Goal: Task Accomplishment & Management: Manage account settings

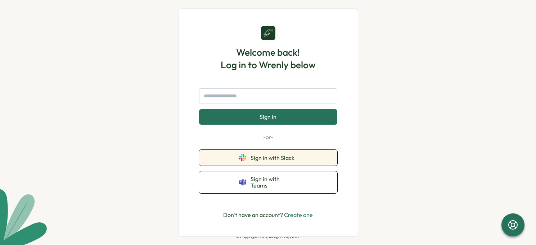
click at [246, 161] on button "Sign in with Slack" at bounding box center [268, 158] width 138 height 16
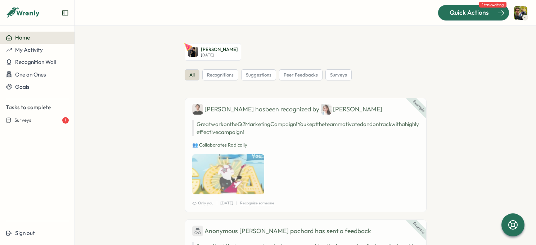
click at [500, 14] on div "Quick Actions" at bounding box center [469, 12] width 65 height 9
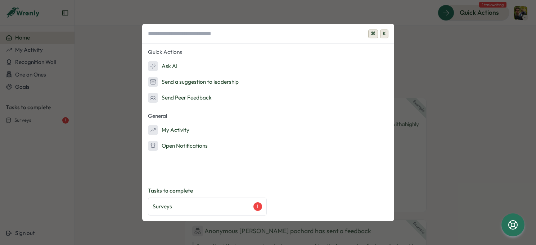
click at [432, 46] on div "⌘ K Quick Actions Ask AI Send a suggestion to leadership Send Peer Feedback Gen…" at bounding box center [268, 122] width 536 height 245
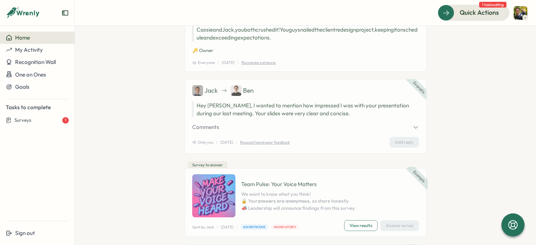
scroll to position [315, 0]
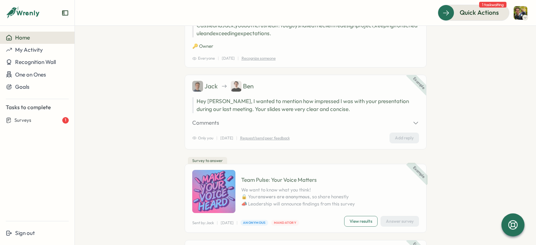
click at [522, 15] on img at bounding box center [521, 13] width 14 height 14
click at [433, 98] on div "[PERSON_NAME][DATE] all recognitions suggestions peer feedbacks surveys Example…" at bounding box center [306, 153] width 396 height 851
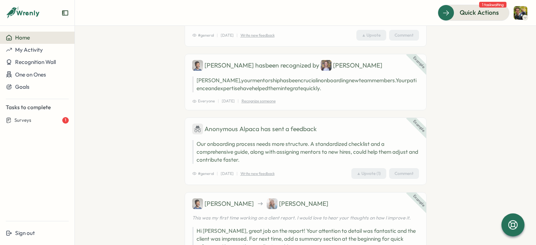
scroll to position [654, 0]
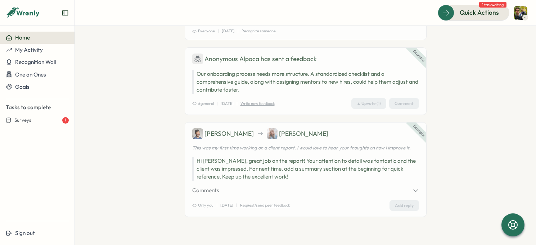
click at [68, 11] on icon "Expand sidebar" at bounding box center [65, 12] width 7 height 7
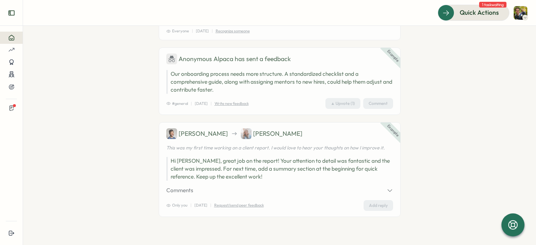
click at [10, 12] on icon "Expand sidebar" at bounding box center [11, 12] width 7 height 7
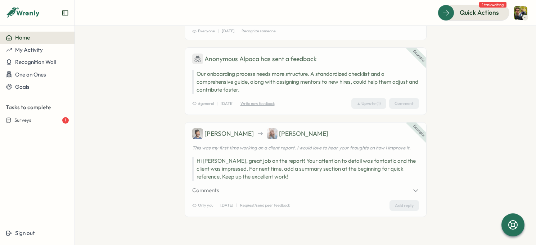
click at [18, 12] on icon at bounding box center [29, 13] width 24 height 6
click at [485, 16] on span "Quick Actions" at bounding box center [469, 12] width 39 height 9
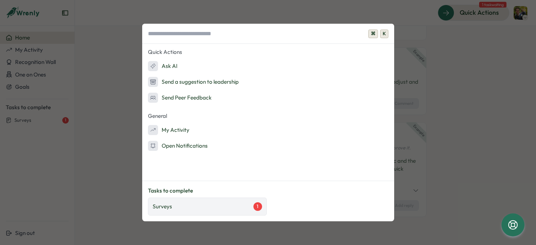
click at [231, 209] on div "Surveys 1" at bounding box center [207, 207] width 109 height 9
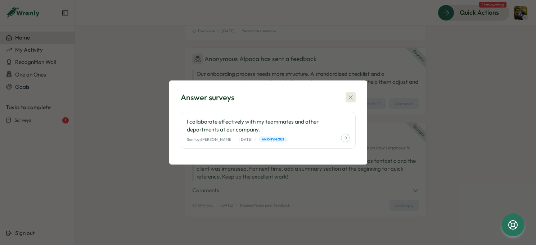
click at [352, 94] on icon "button" at bounding box center [350, 97] width 7 height 7
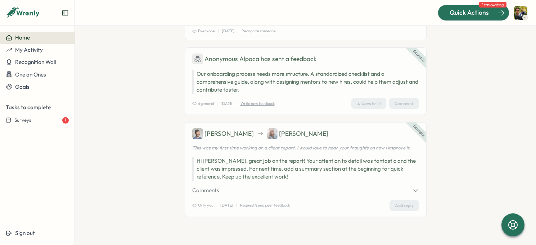
click at [451, 15] on span "Quick Actions" at bounding box center [469, 12] width 39 height 9
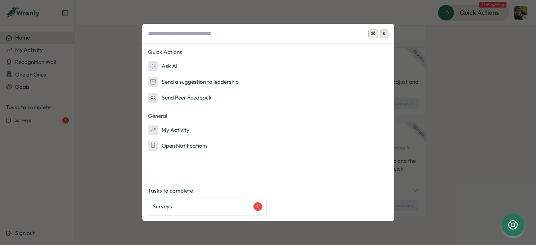
click at [477, 49] on div "⌘ K Quick Actions Ask AI Send a suggestion to leadership Send Peer Feedback Gen…" at bounding box center [268, 122] width 536 height 245
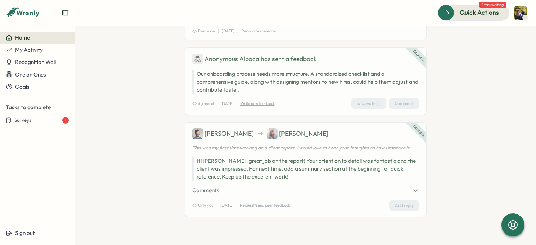
click at [518, 14] on img at bounding box center [521, 13] width 14 height 14
click at [504, 37] on div "Edit Profile" at bounding box center [509, 35] width 36 height 8
